Goal: Complete application form

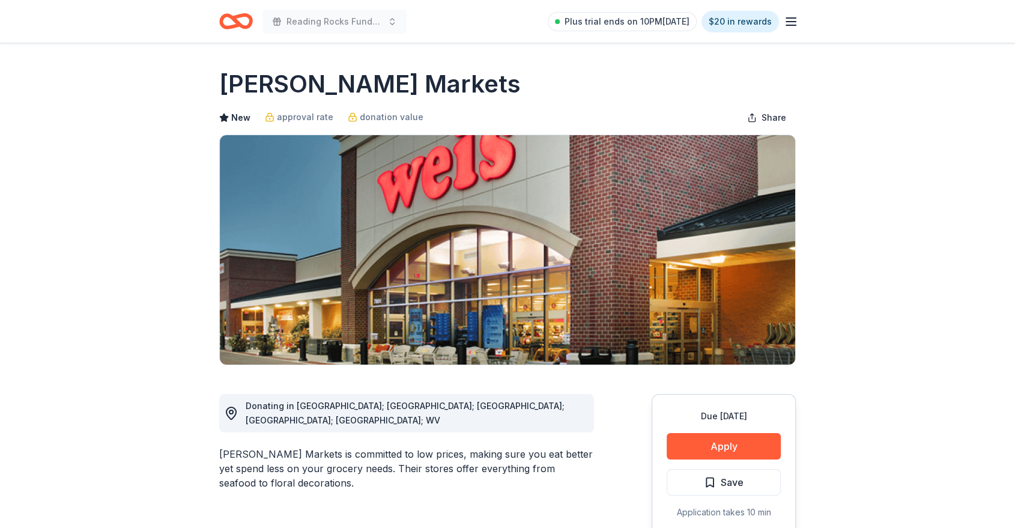
click at [790, 22] on line "button" at bounding box center [791, 22] width 10 height 0
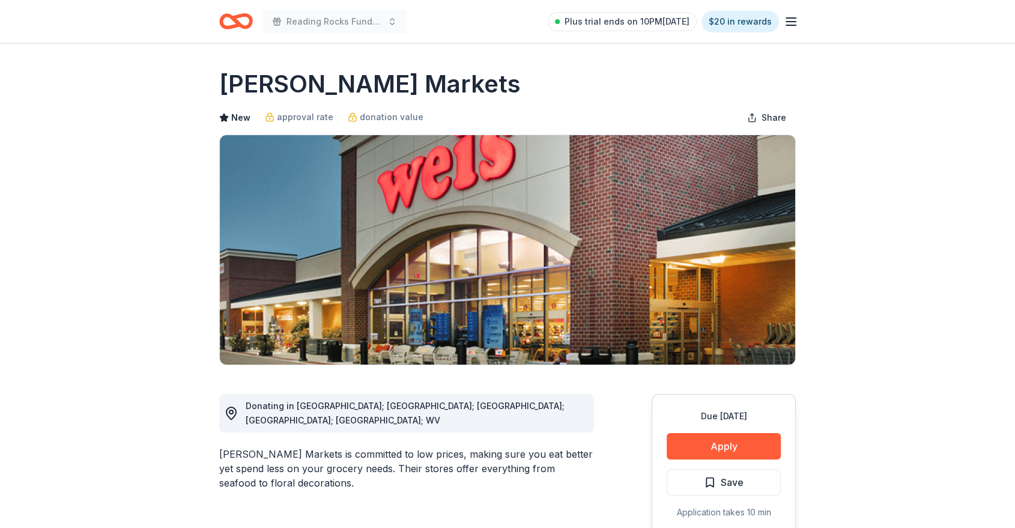
click at [236, 17] on icon "Home" at bounding box center [241, 21] width 19 height 12
click at [244, 25] on icon "Home" at bounding box center [236, 21] width 34 height 28
click at [250, 29] on icon "Home" at bounding box center [236, 21] width 34 height 28
click at [236, 24] on icon "Home" at bounding box center [241, 21] width 19 height 12
click at [233, 21] on icon "Home" at bounding box center [236, 21] width 34 height 28
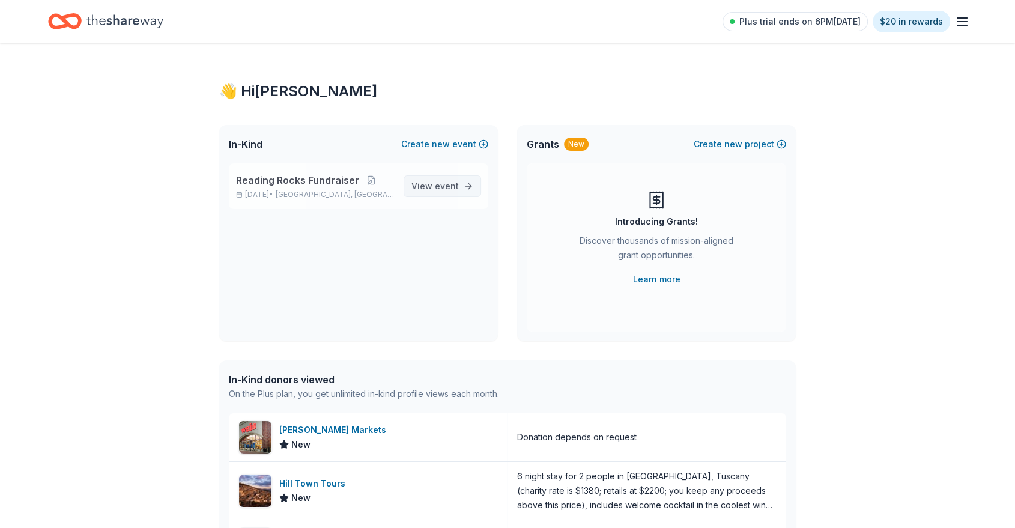
click at [450, 182] on span "event" at bounding box center [447, 186] width 24 height 10
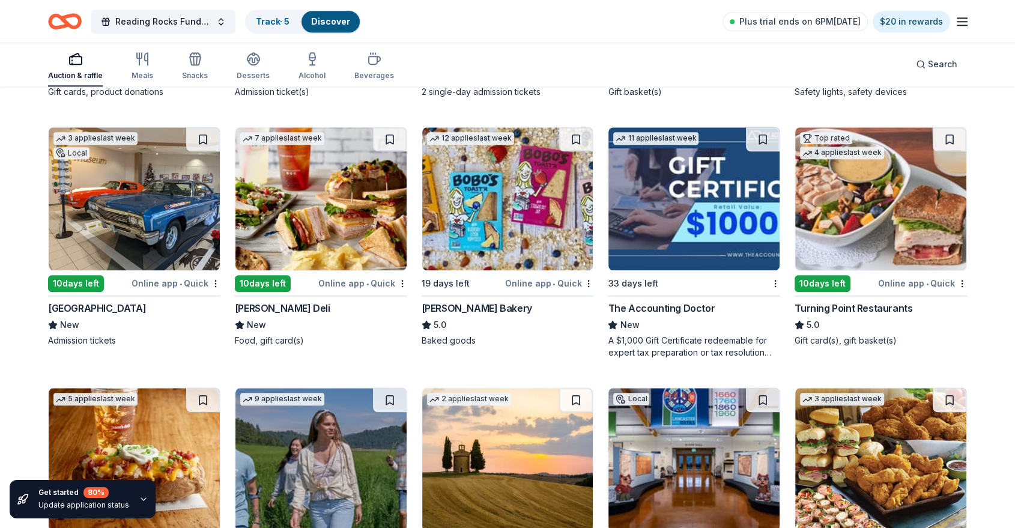
scroll to position [1110, 0]
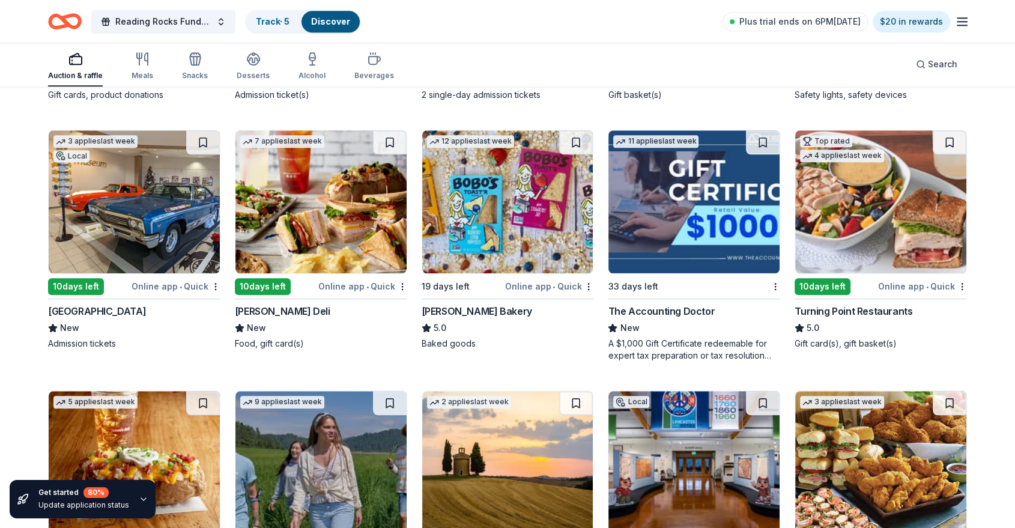
click at [886, 256] on img at bounding box center [880, 201] width 171 height 143
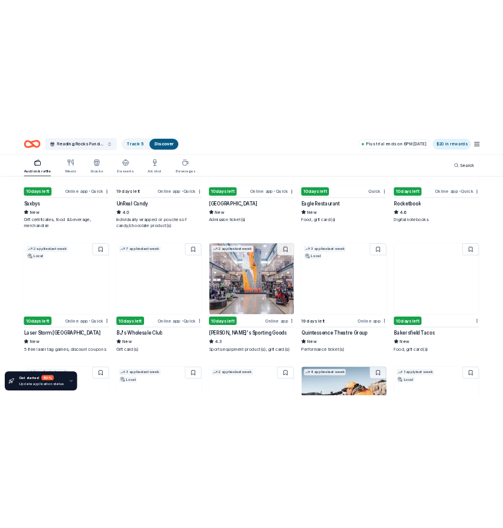
scroll to position [4249, 0]
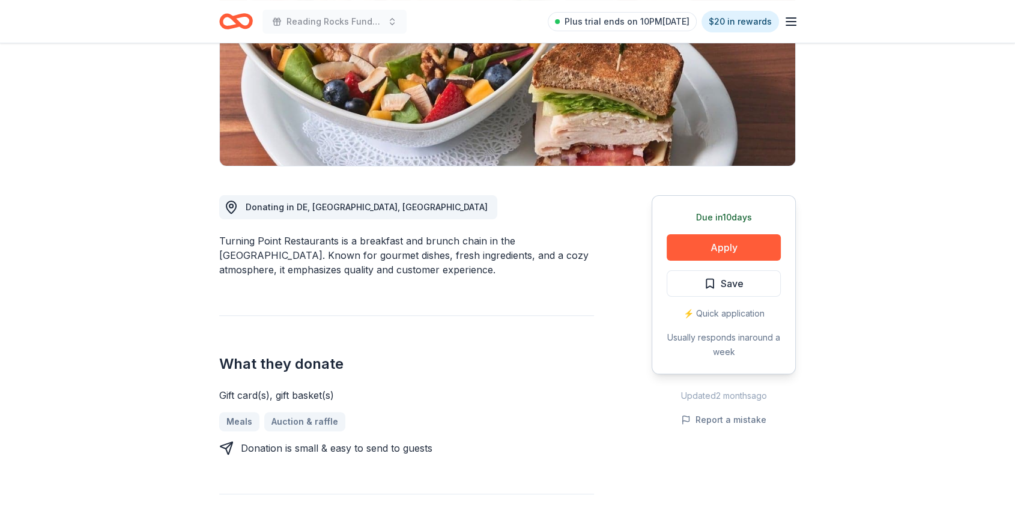
scroll to position [199, 0]
click at [754, 252] on button "Apply" at bounding box center [724, 247] width 114 height 26
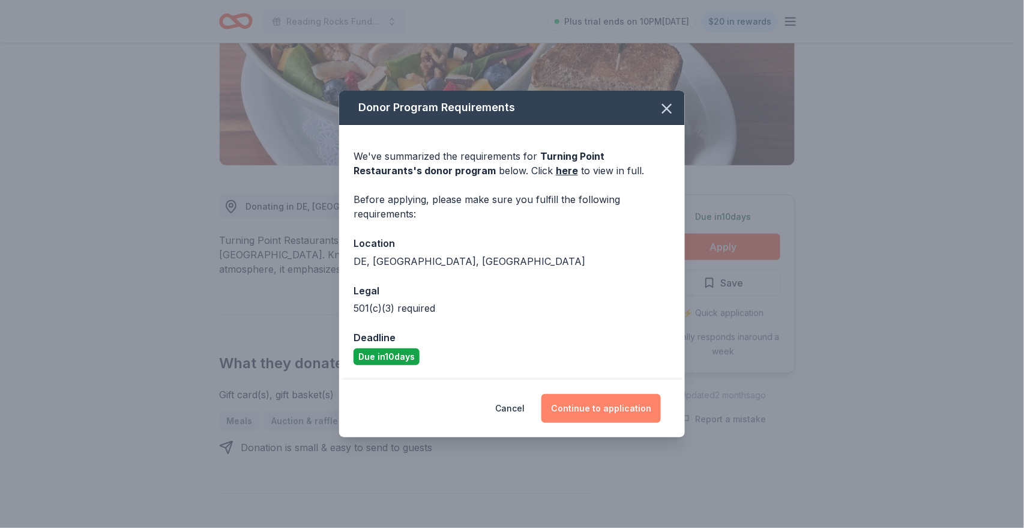
click at [638, 413] on button "Continue to application" at bounding box center [602, 408] width 120 height 29
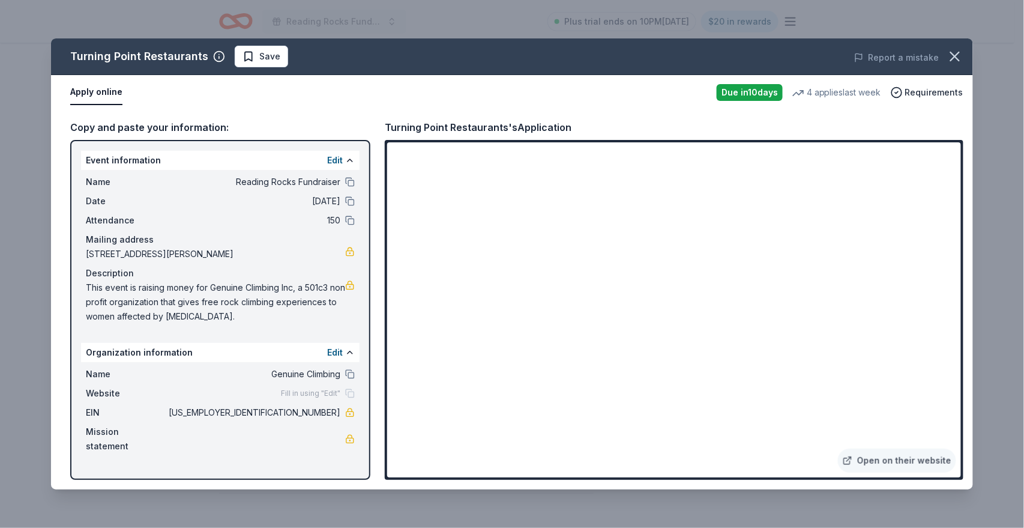
click at [388, 29] on div "Turning Point Restaurants Save Report a mistake Apply online Due in 10 days 4 a…" at bounding box center [512, 264] width 1024 height 528
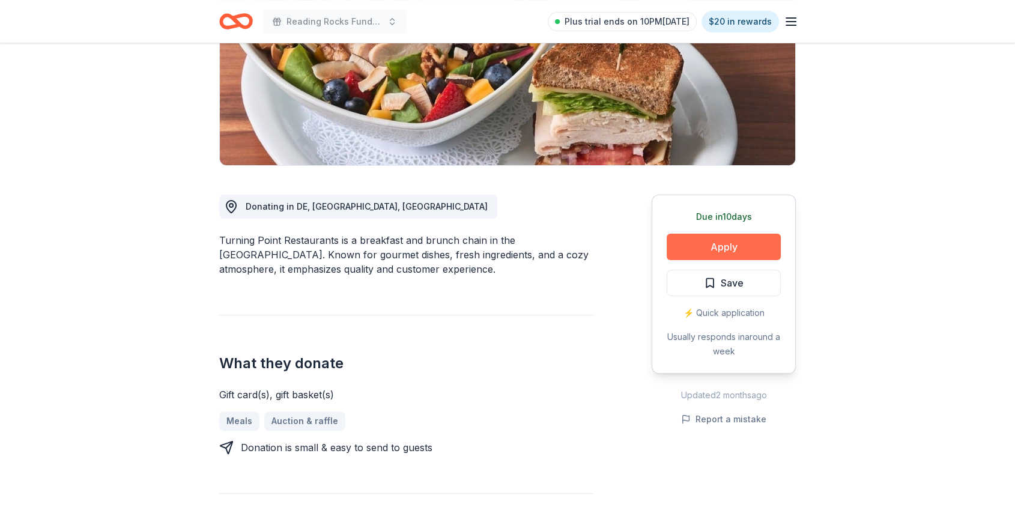
click at [710, 243] on button "Apply" at bounding box center [724, 247] width 114 height 26
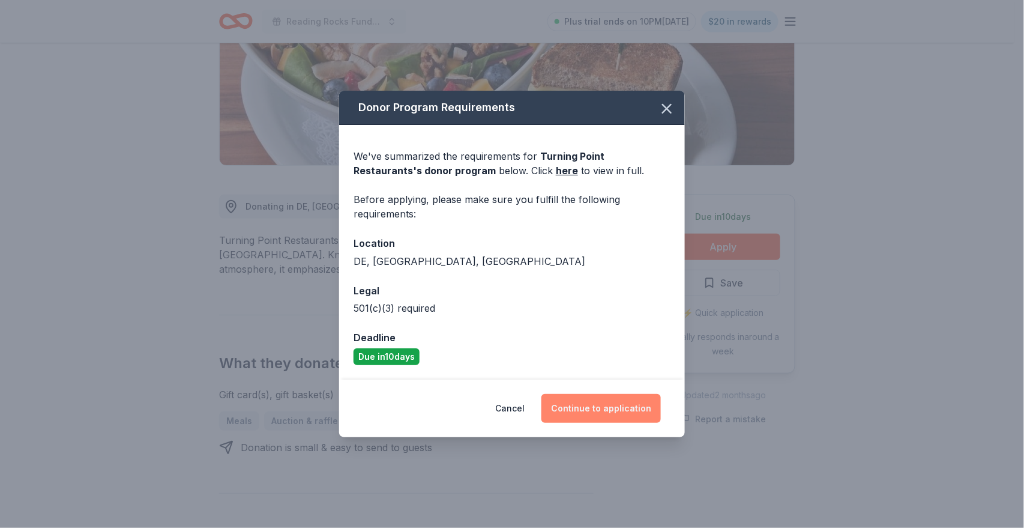
click at [588, 410] on button "Continue to application" at bounding box center [602, 408] width 120 height 29
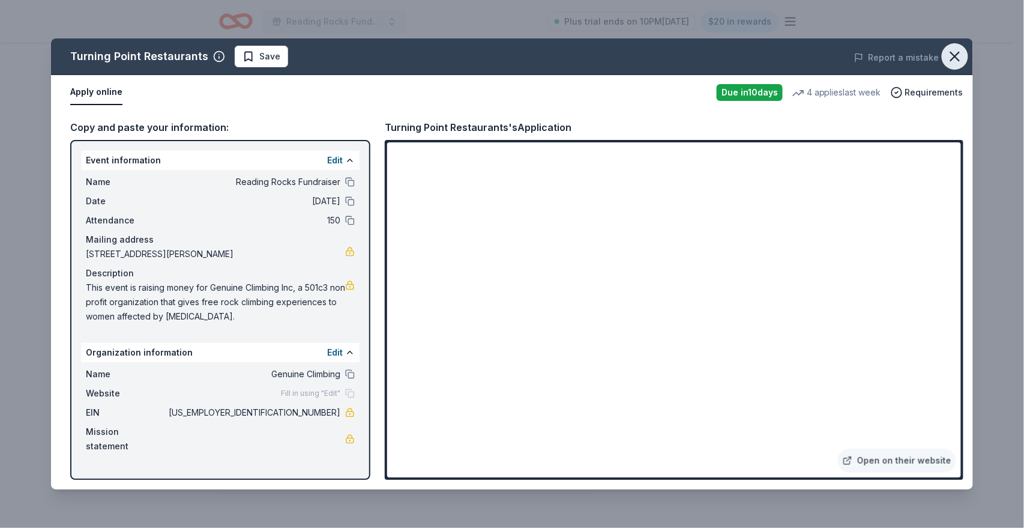
click at [954, 55] on icon "button" at bounding box center [955, 56] width 8 height 8
